Goal: Check status

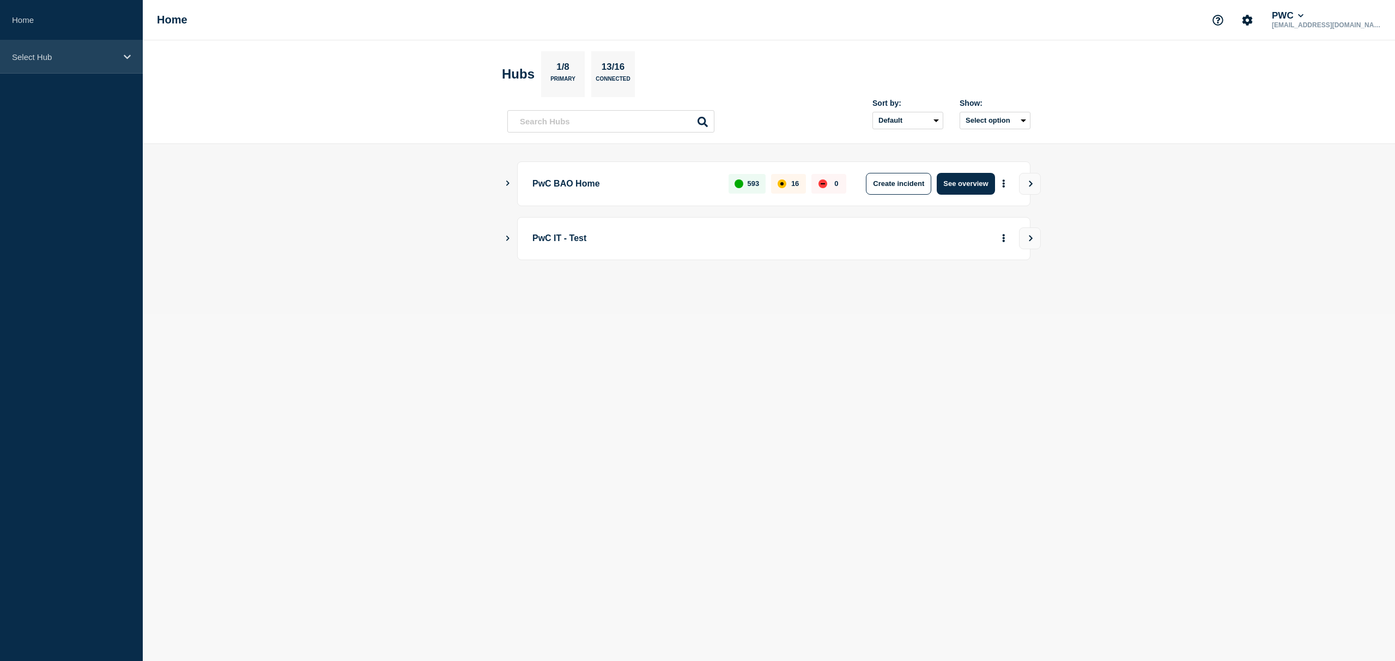
click at [112, 52] on p "Select Hub" at bounding box center [64, 56] width 105 height 9
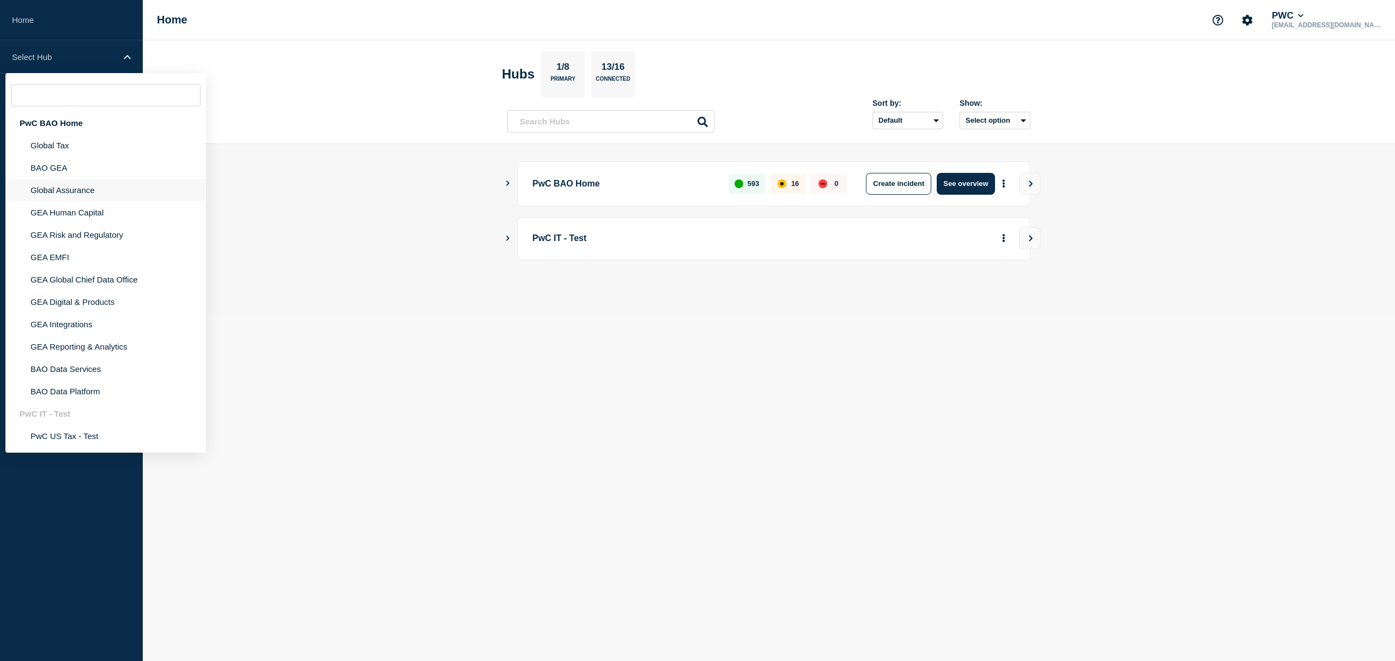
click at [62, 194] on li "Global Assurance" at bounding box center [105, 190] width 201 height 22
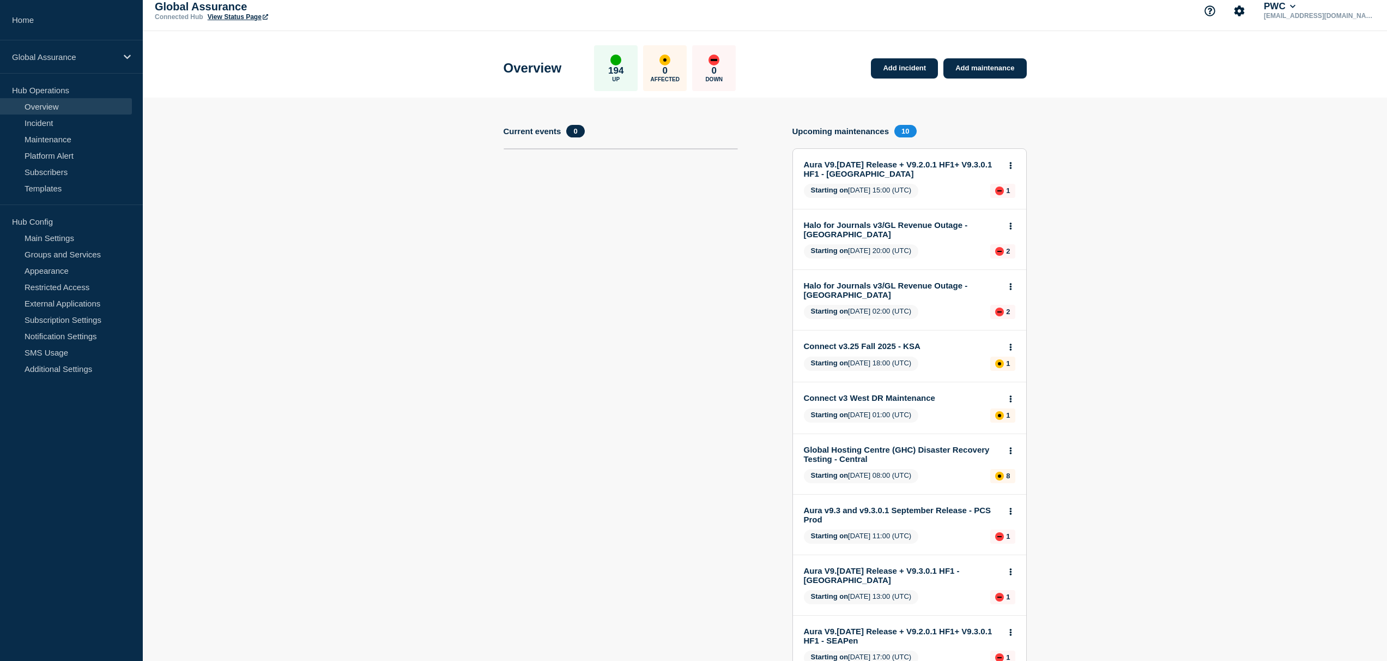
scroll to position [10, 0]
click at [889, 462] on link "Global Hosting Centre (GHC) Disaster Recovery Testing - Central" at bounding box center [902, 453] width 197 height 19
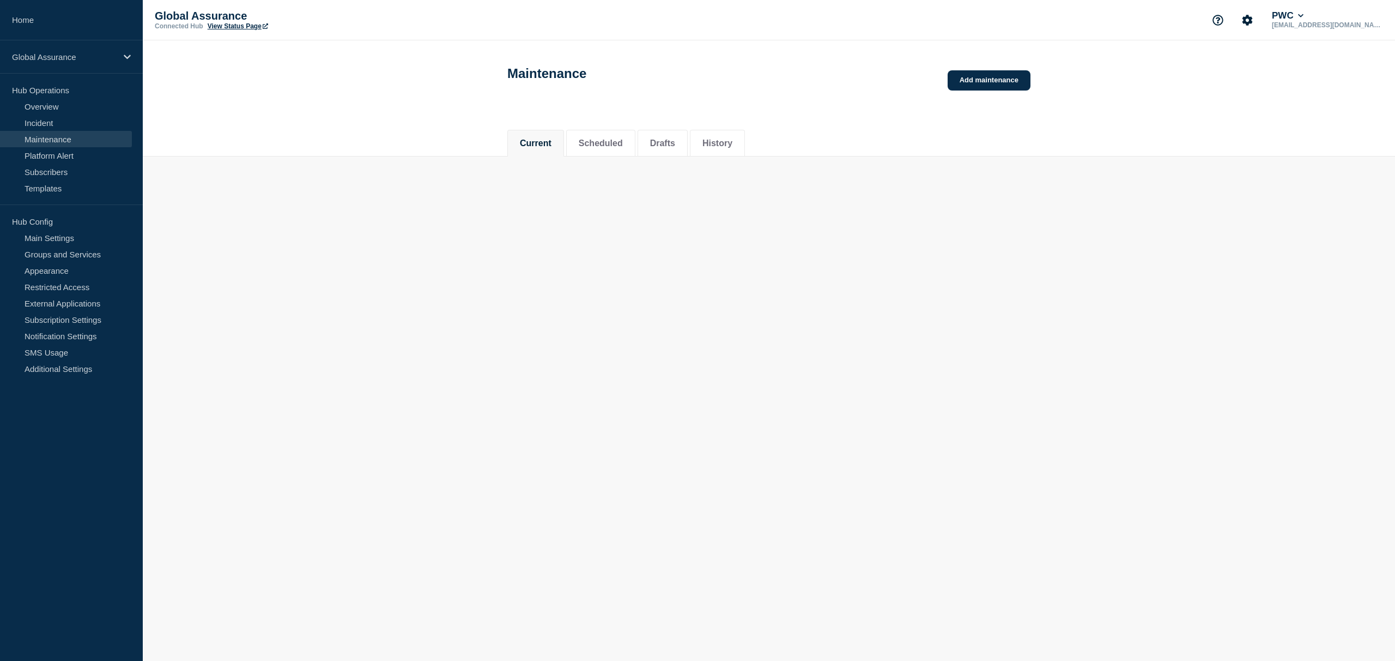
click at [887, 463] on body "Home Global Assurance Hub Operations Overview Incident Maintenance Platform Ale…" at bounding box center [697, 330] width 1395 height 661
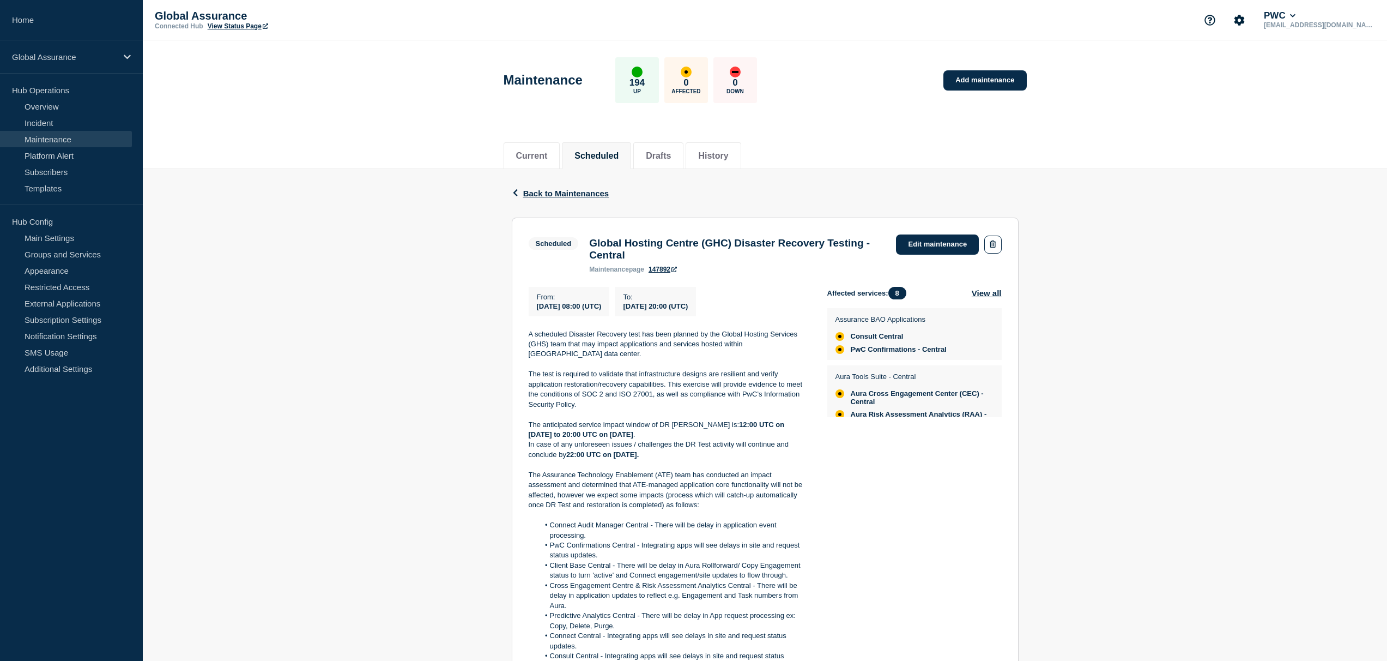
click at [668, 273] on link "147892" at bounding box center [663, 269] width 28 height 8
